Goal: Task Accomplishment & Management: Complete application form

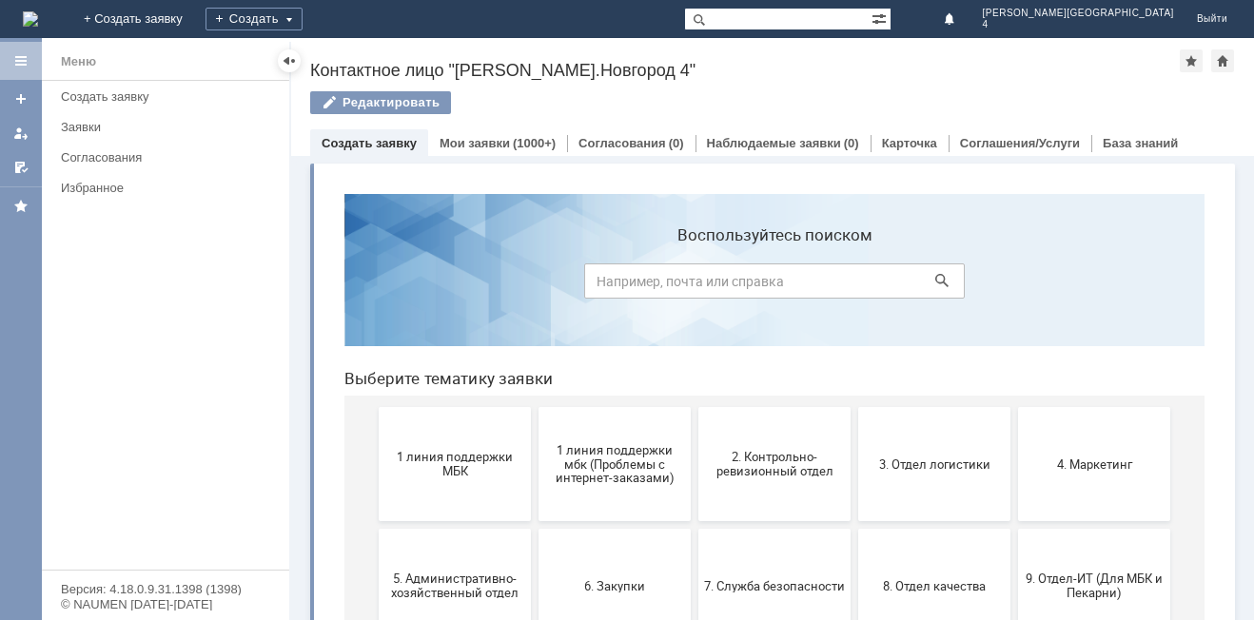
drag, startPoint x: 476, startPoint y: 483, endPoint x: 469, endPoint y: 469, distance: 15.7
click at [471, 474] on button "1 линия поддержки МБК" at bounding box center [455, 464] width 152 height 114
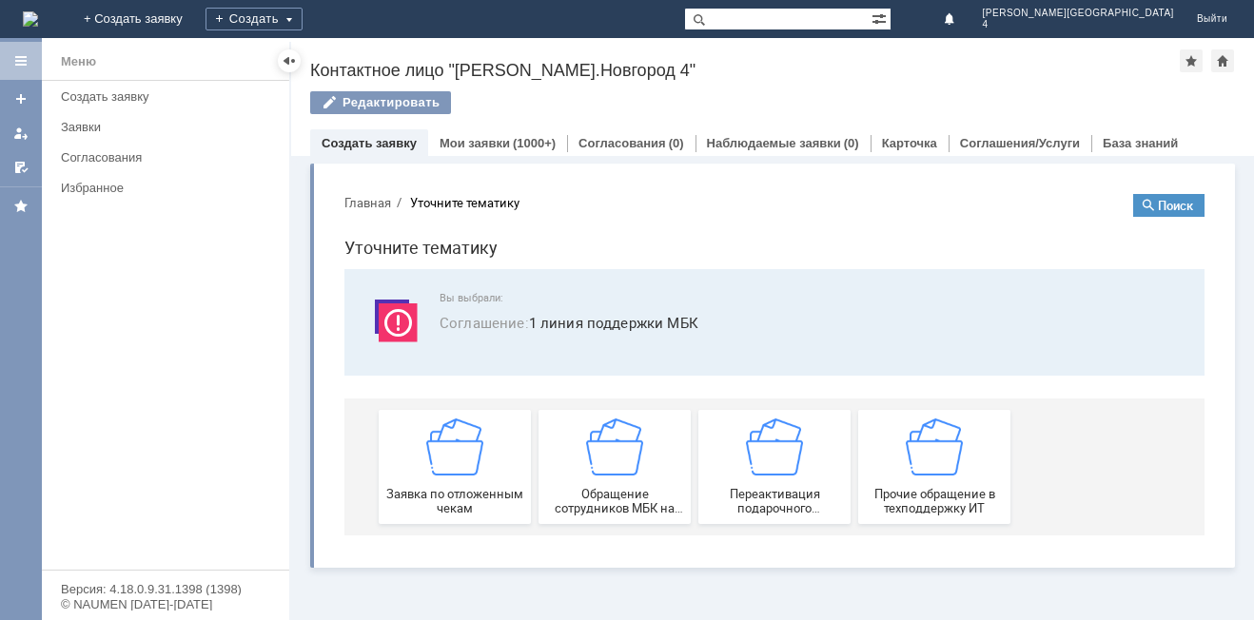
click at [450, 441] on img at bounding box center [454, 447] width 57 height 57
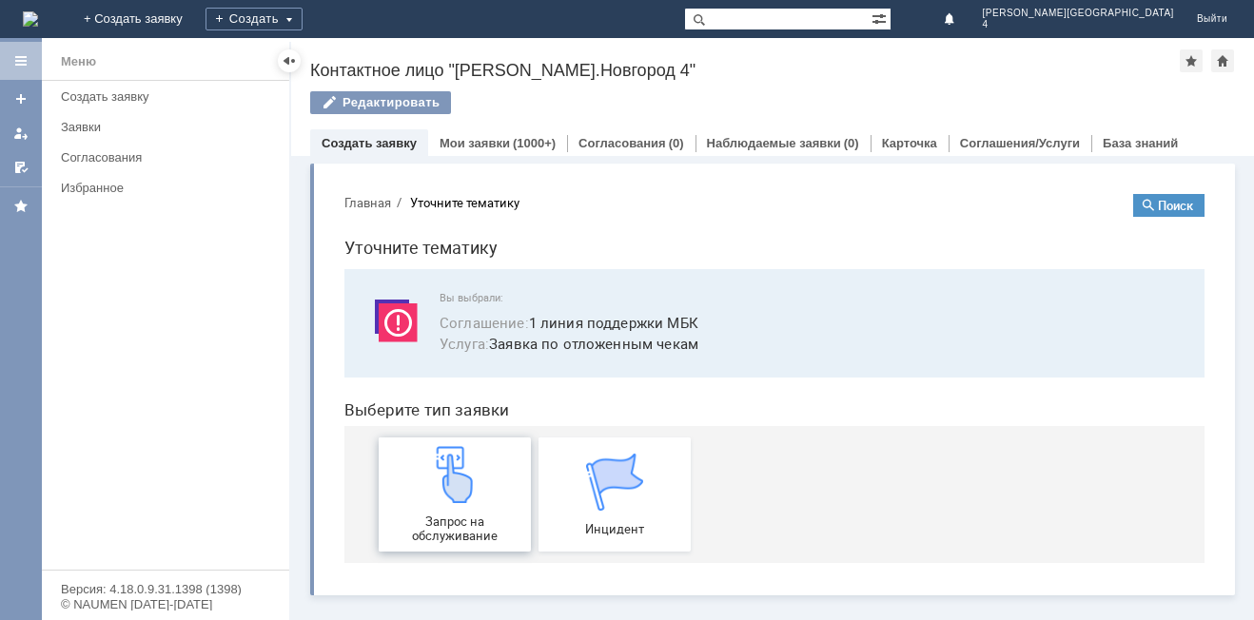
click at [486, 469] on div "Запрос на обслуживание" at bounding box center [454, 494] width 141 height 97
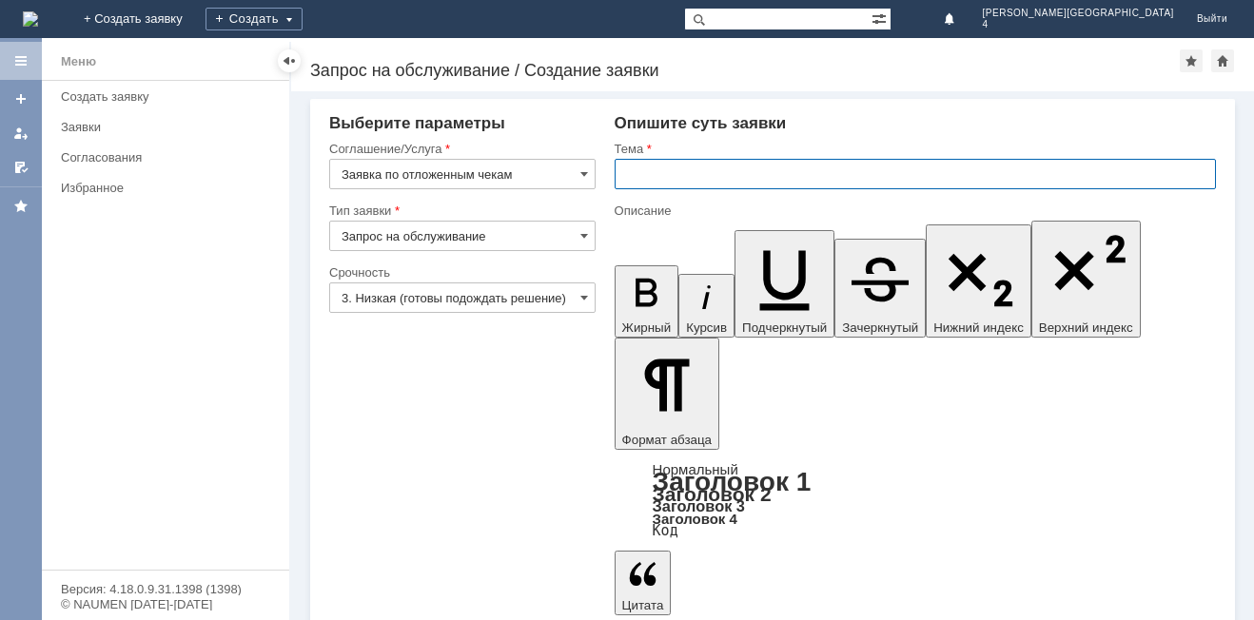
click at [641, 185] on input "text" at bounding box center [914, 174] width 601 height 30
type input "отложенный чек"
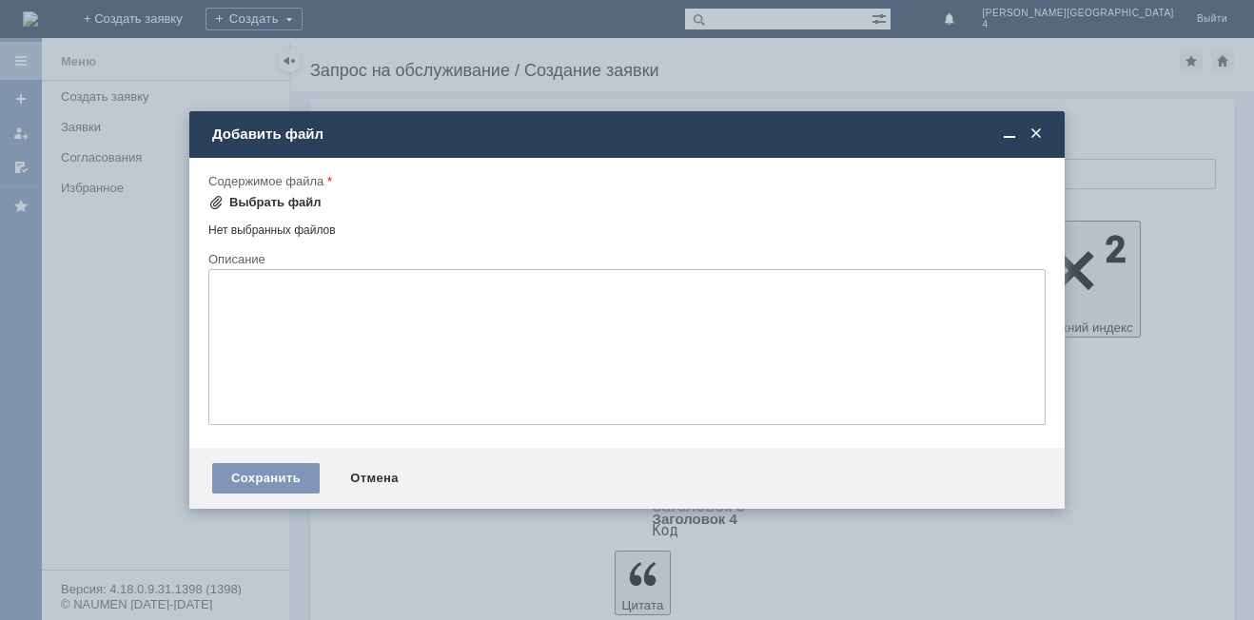
click at [261, 201] on div "Выбрать файл" at bounding box center [275, 202] width 92 height 15
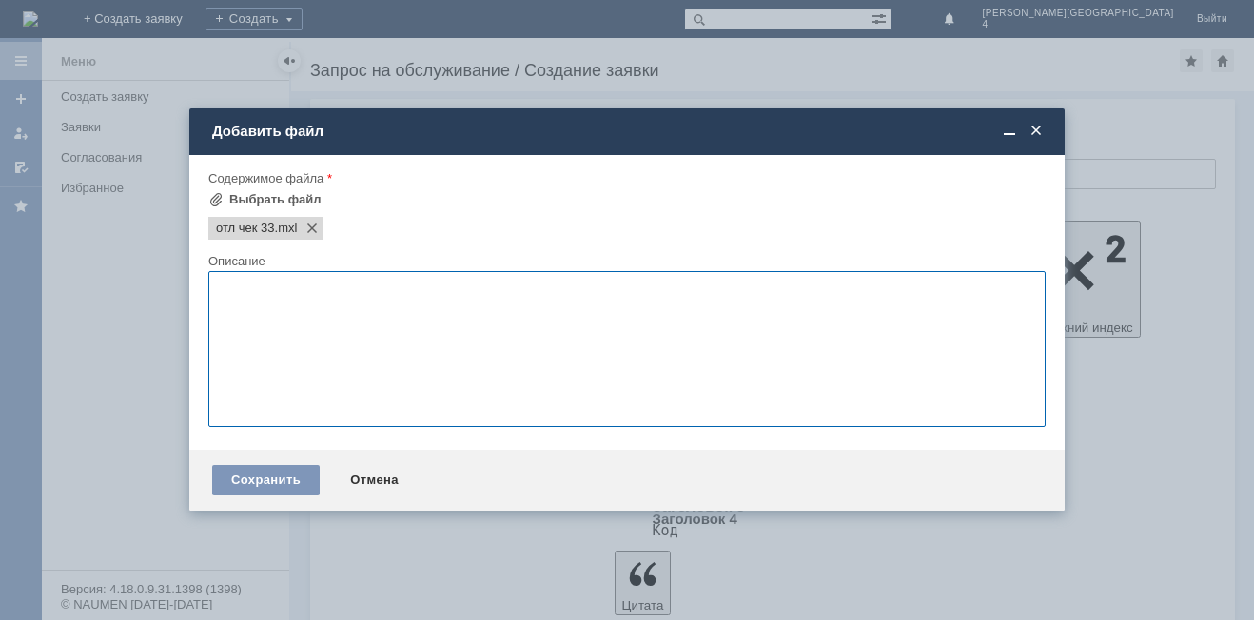
click at [413, 356] on textarea at bounding box center [626, 349] width 837 height 156
type textarea "прошу отложить отложенный чек"
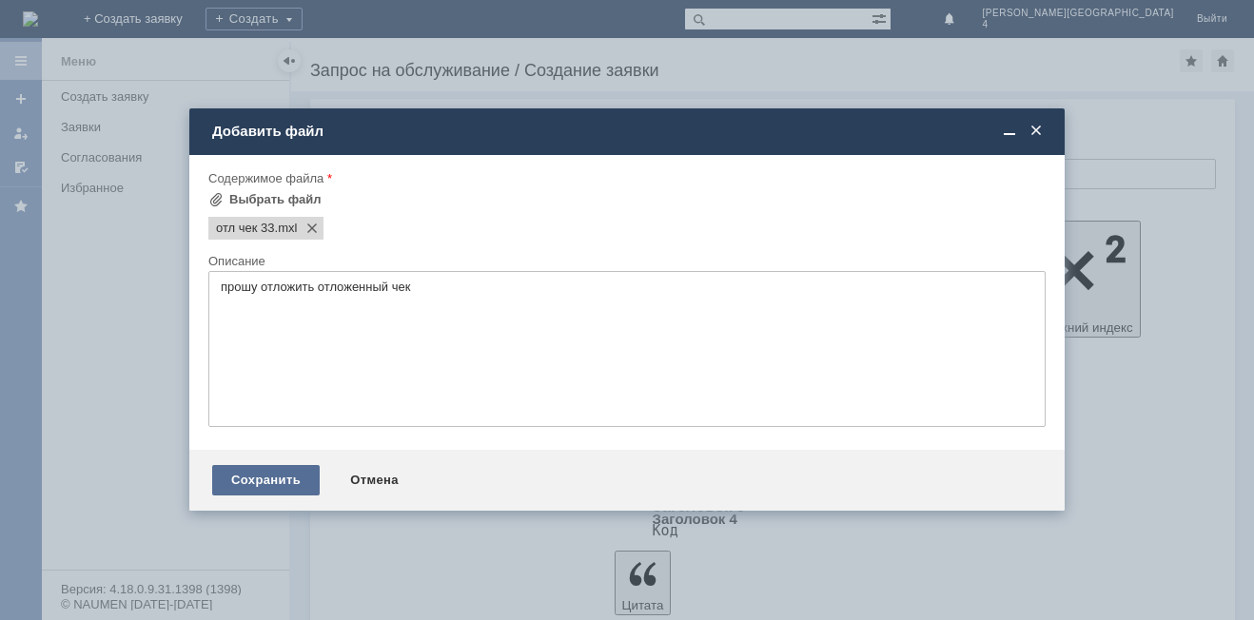
click at [250, 484] on div "Сохранить" at bounding box center [265, 480] width 107 height 30
